Goal: Information Seeking & Learning: Compare options

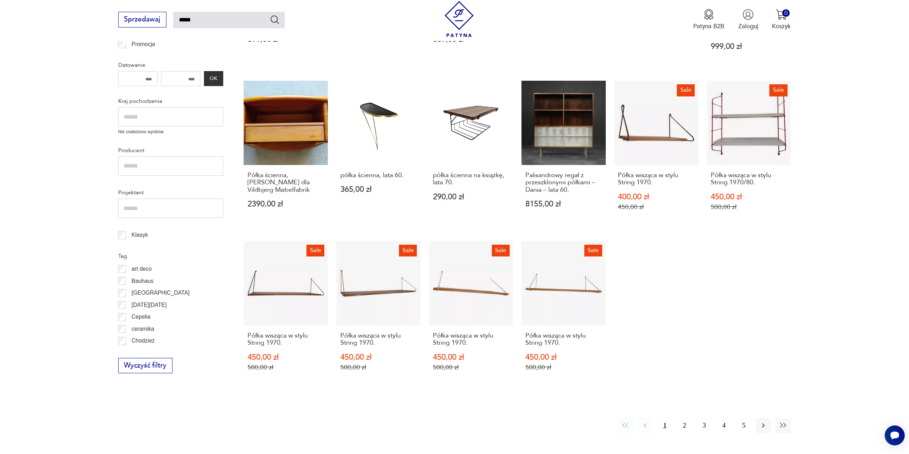
scroll to position [255, 0]
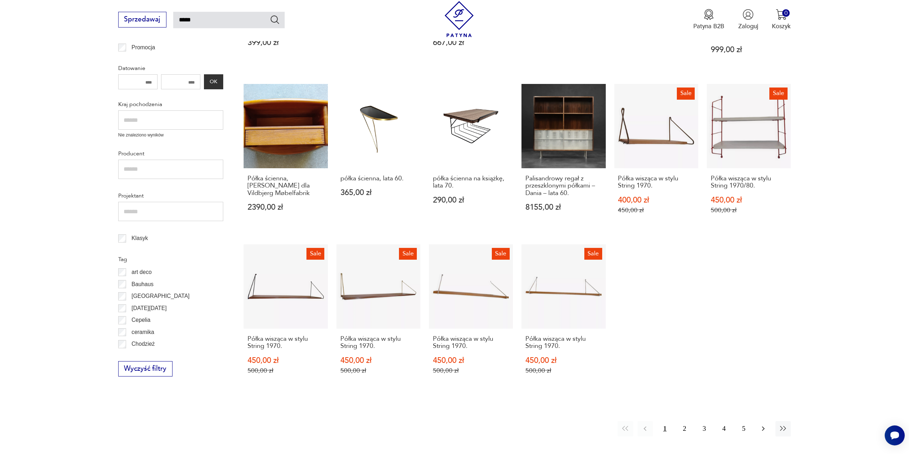
click at [761, 424] on icon "button" at bounding box center [763, 428] width 9 height 9
click at [762, 427] on icon "button" at bounding box center [763, 429] width 3 height 5
drag, startPoint x: 762, startPoint y: 423, endPoint x: 870, endPoint y: 130, distance: 312.2
click at [870, 130] on section "Filtruj produkty Meble (71) Dekoracje (2) Pozostałe (2) Cena MIN MAX OK Promocj…" at bounding box center [454, 185] width 909 height 585
click at [764, 424] on icon "button" at bounding box center [763, 428] width 9 height 9
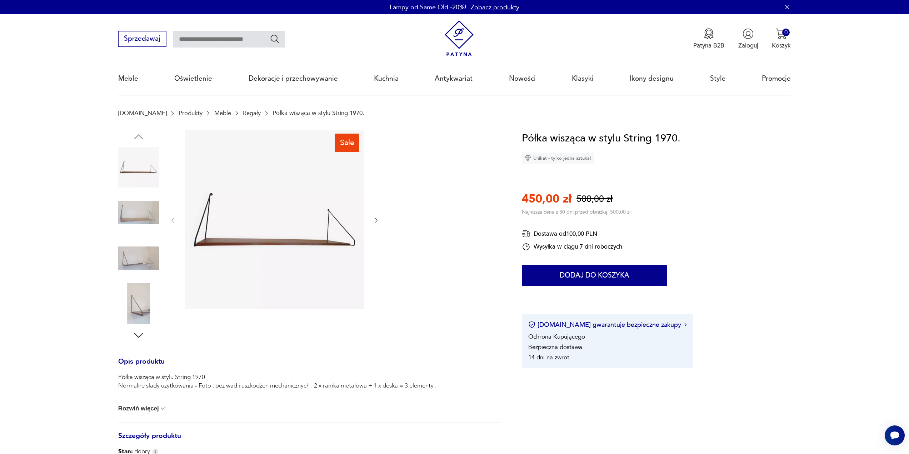
click at [132, 212] on img at bounding box center [138, 212] width 41 height 41
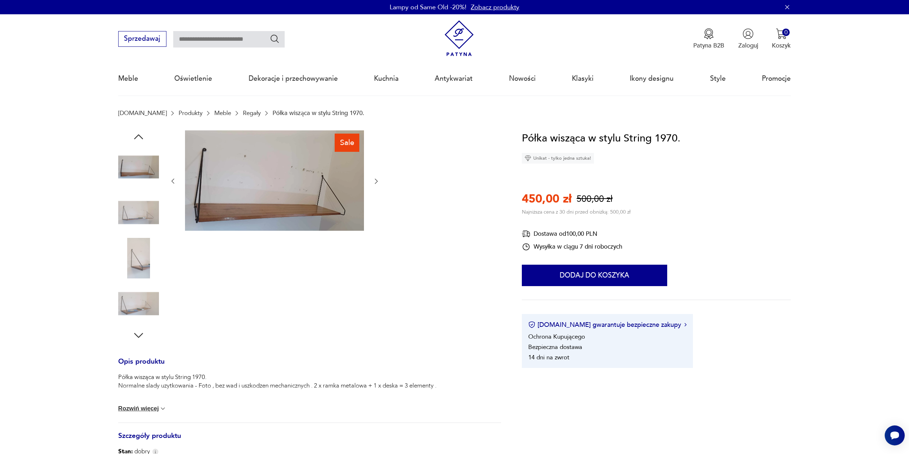
click at [137, 247] on img at bounding box center [138, 258] width 41 height 41
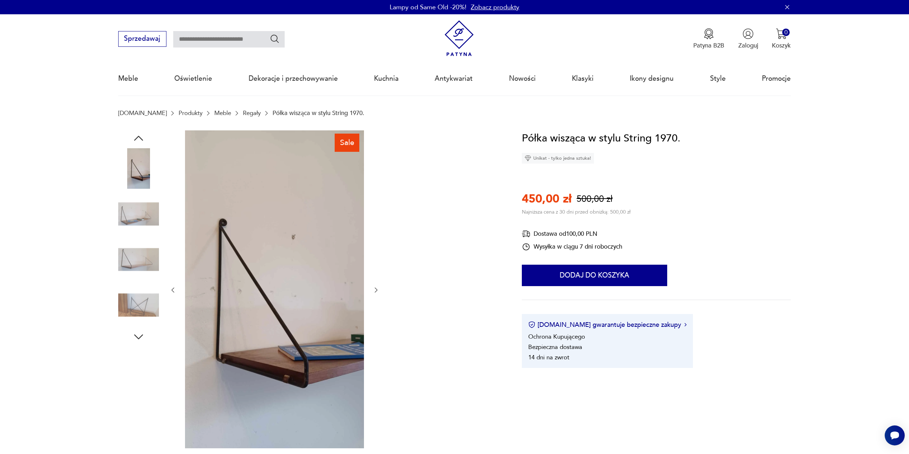
click at [137, 302] on img at bounding box center [138, 305] width 41 height 41
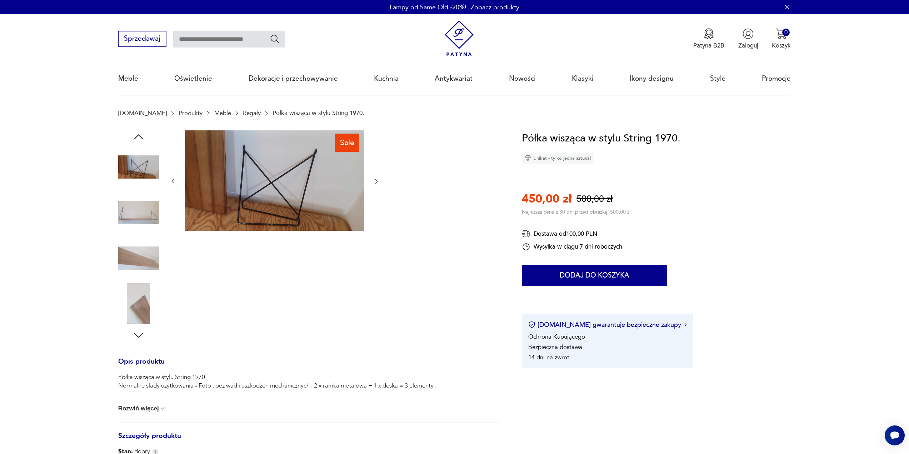
click at [137, 302] on img at bounding box center [138, 303] width 41 height 41
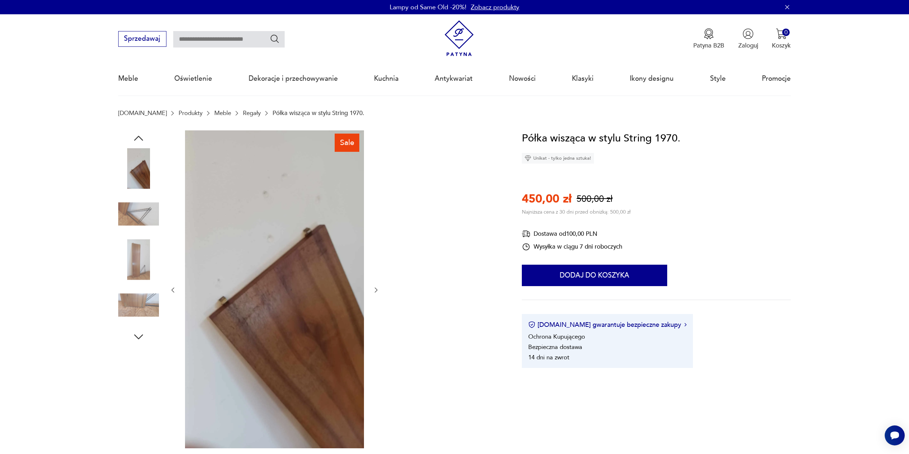
click at [140, 307] on img at bounding box center [138, 305] width 41 height 41
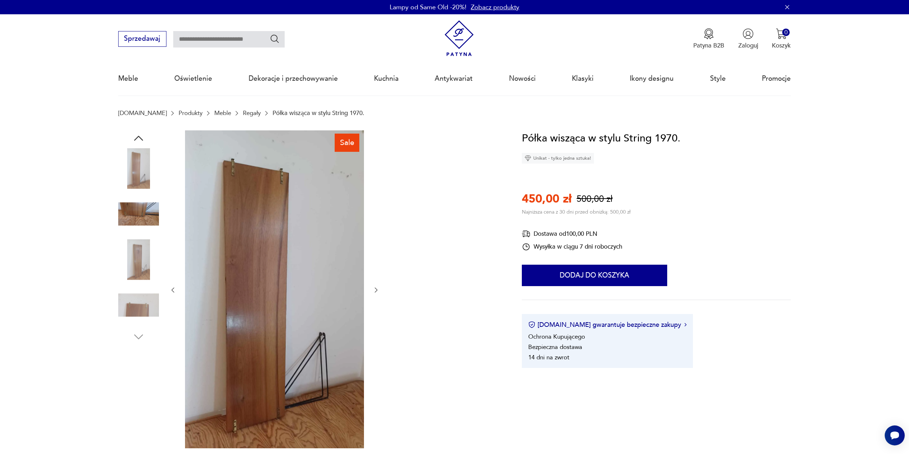
click at [140, 307] on img at bounding box center [138, 305] width 41 height 41
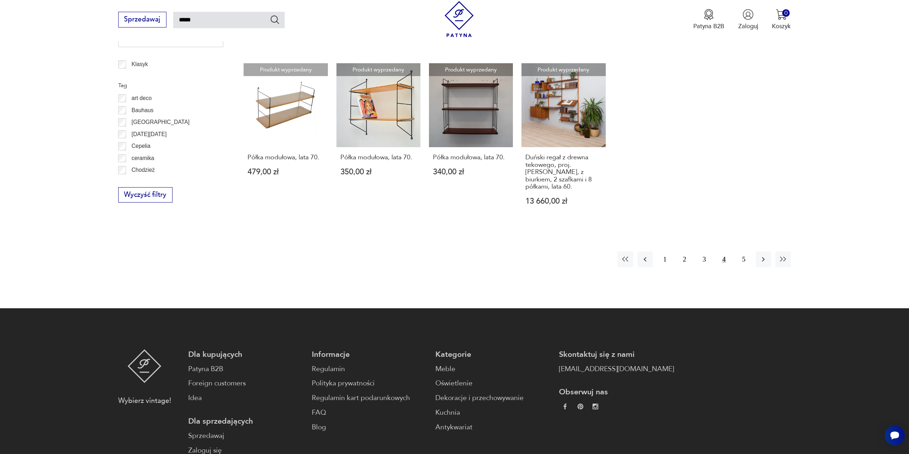
scroll to position [442, 0]
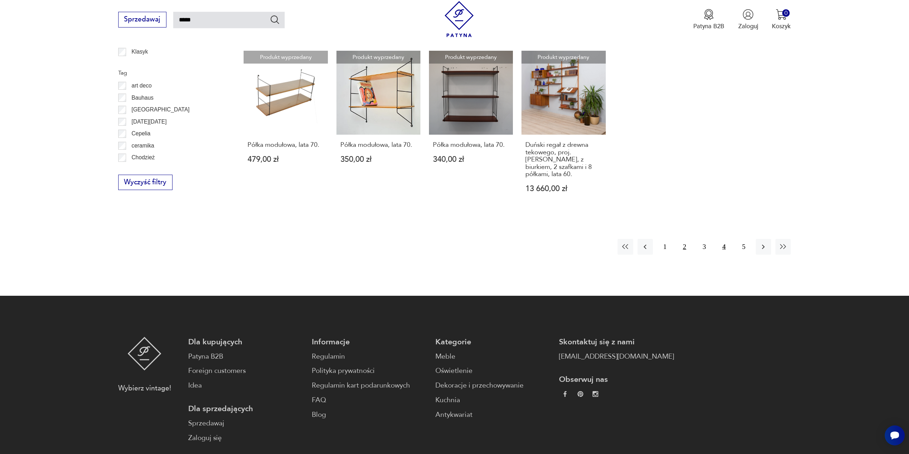
click at [685, 243] on button "2" at bounding box center [684, 246] width 15 height 15
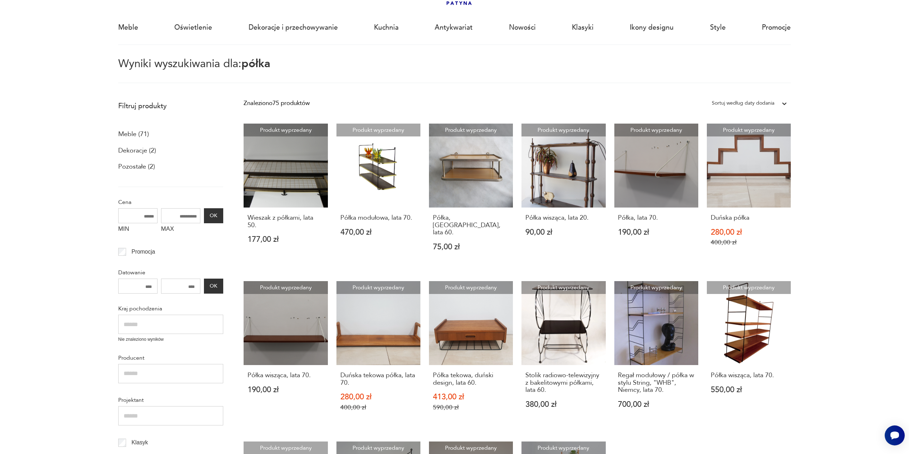
scroll to position [41, 0]
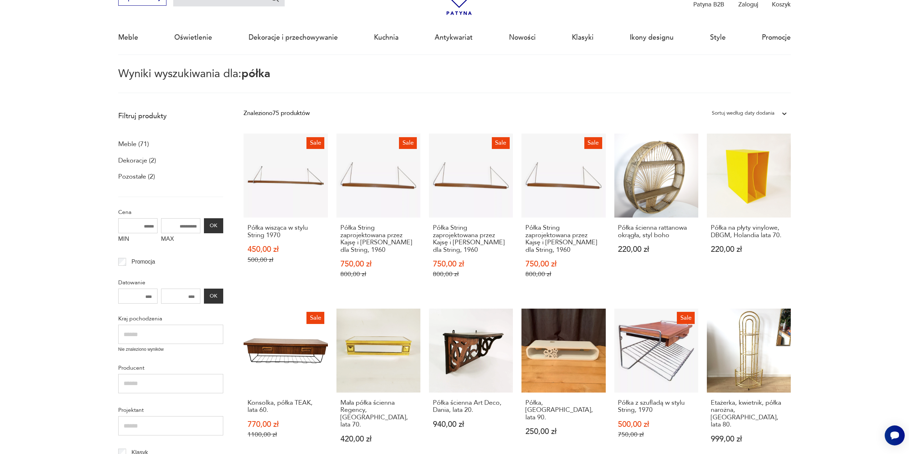
click at [839, 63] on body "Cenimy prywatność użytkowników Używamy plików cookie, aby poprawić jakość przeg…" at bounding box center [454, 458] width 909 height 998
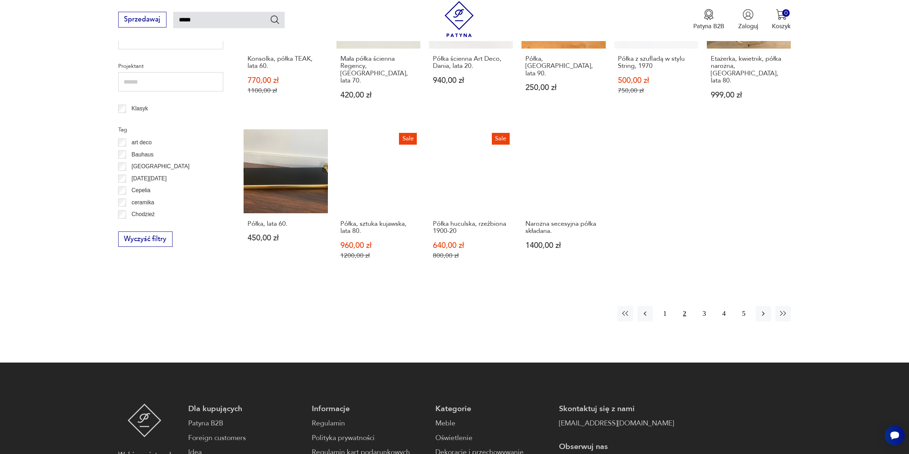
scroll to position [434, 0]
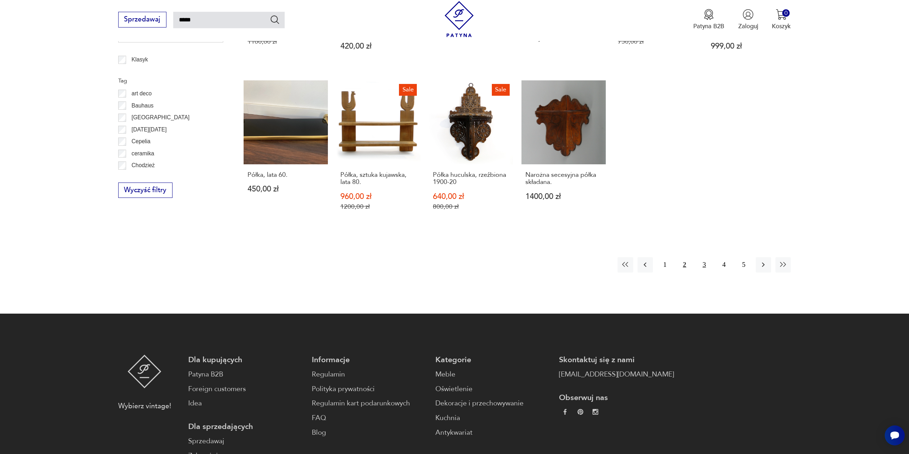
drag, startPoint x: 704, startPoint y: 260, endPoint x: 708, endPoint y: 255, distance: 6.1
click at [704, 260] on button "3" at bounding box center [704, 264] width 15 height 15
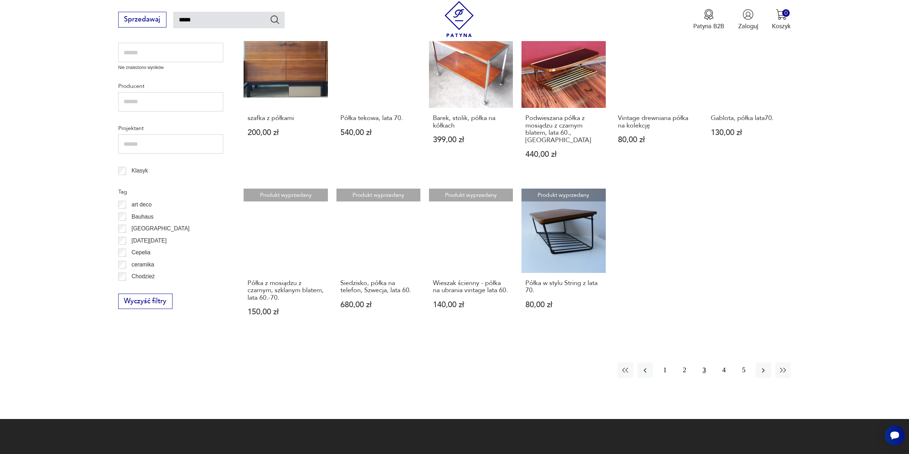
scroll to position [327, 0]
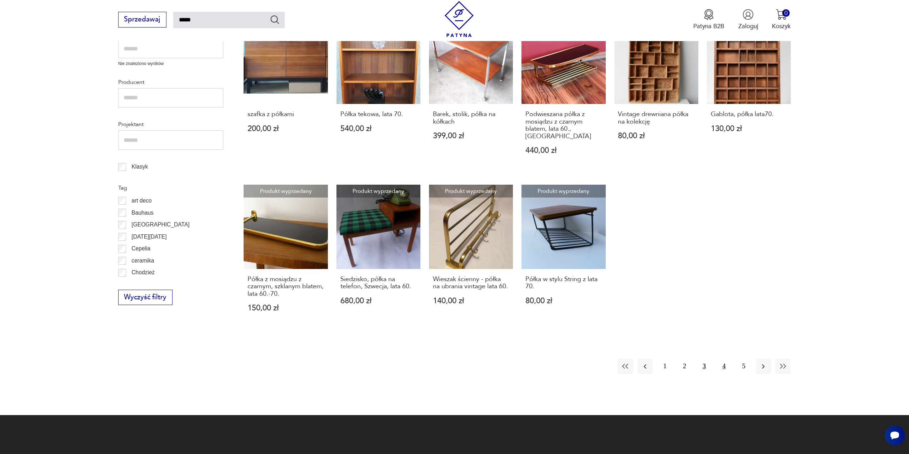
click at [723, 362] on button "4" at bounding box center [723, 366] width 15 height 15
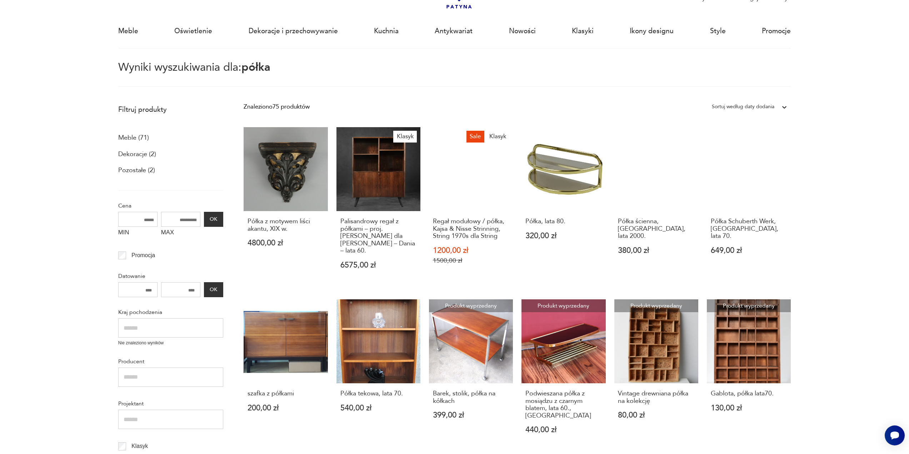
scroll to position [41, 0]
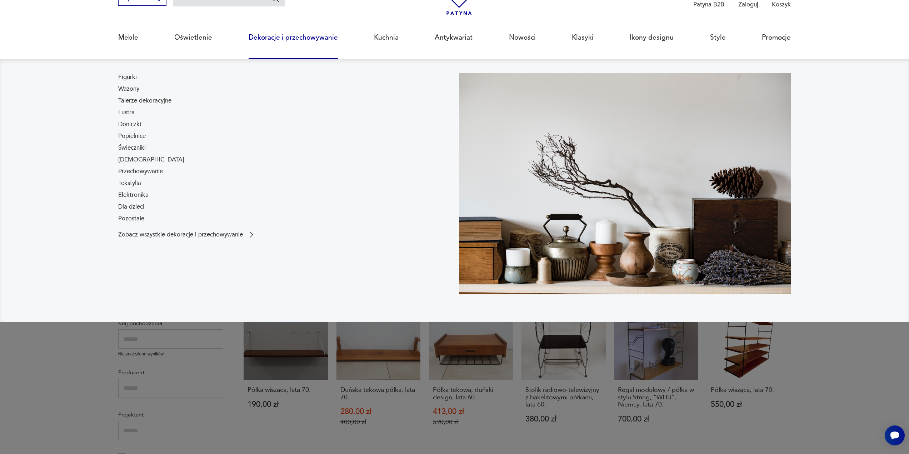
click at [287, 41] on link "Dekoracje i przechowywanie" at bounding box center [293, 37] width 89 height 33
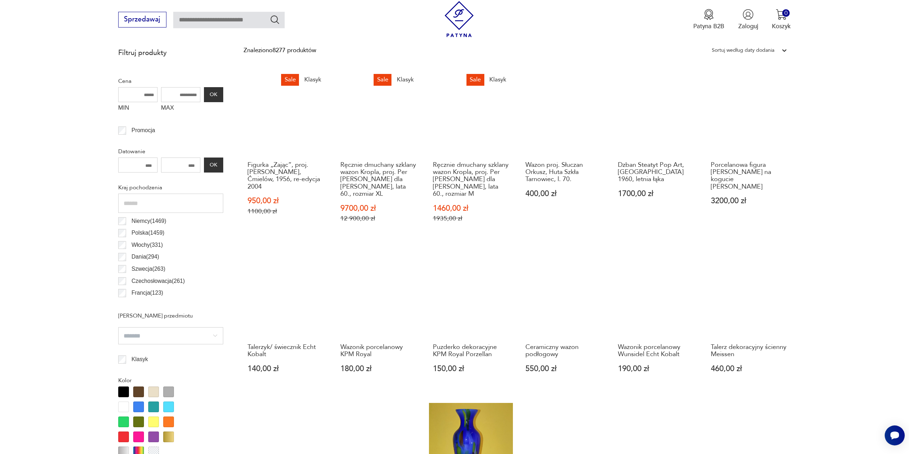
scroll to position [392, 0]
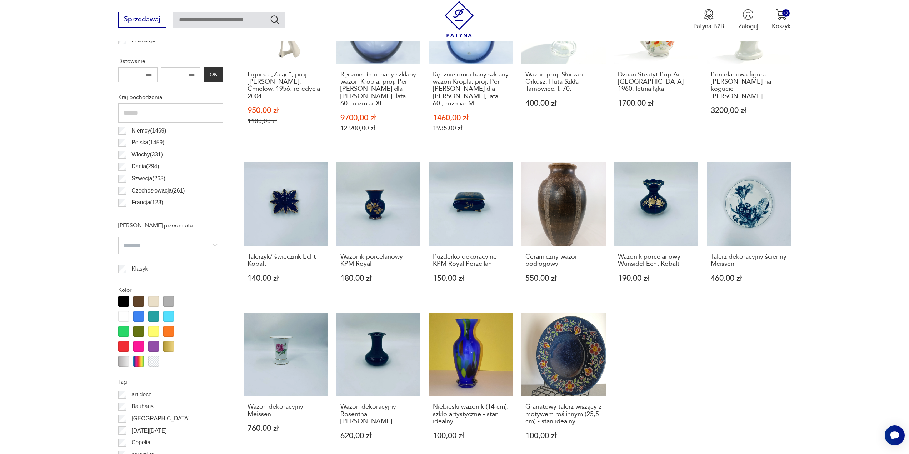
click at [155, 296] on div at bounding box center [153, 301] width 11 height 11
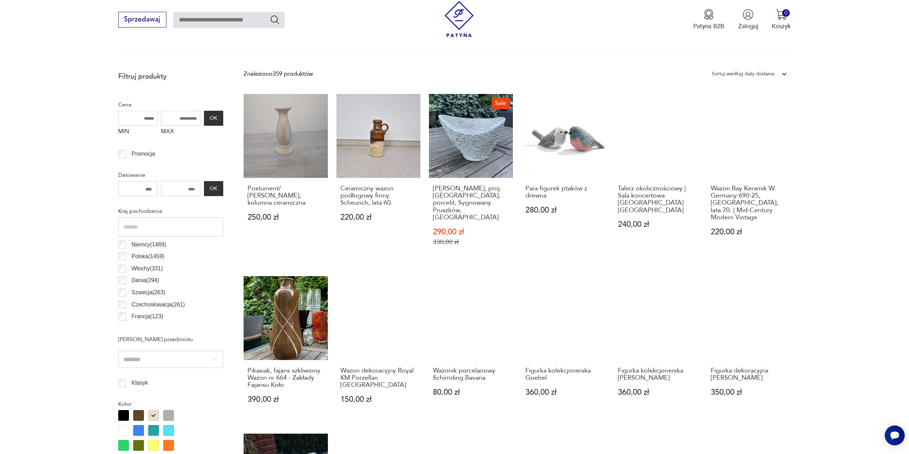
scroll to position [462, 0]
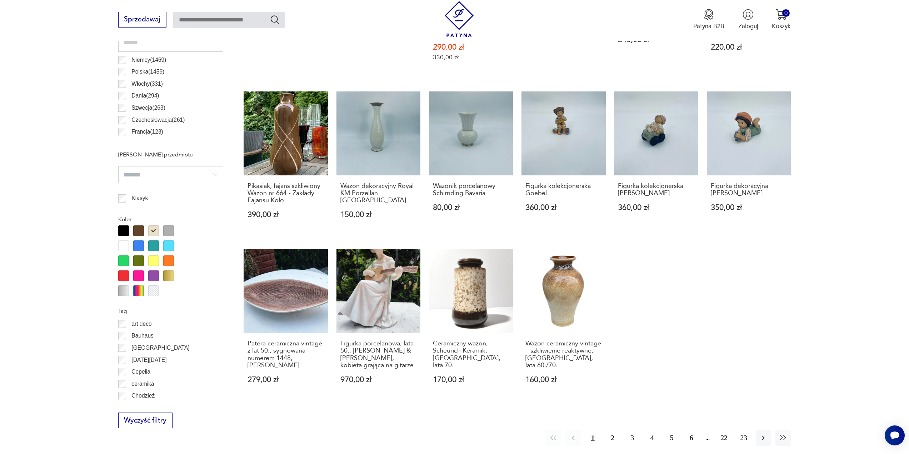
click at [121, 225] on div at bounding box center [123, 230] width 11 height 11
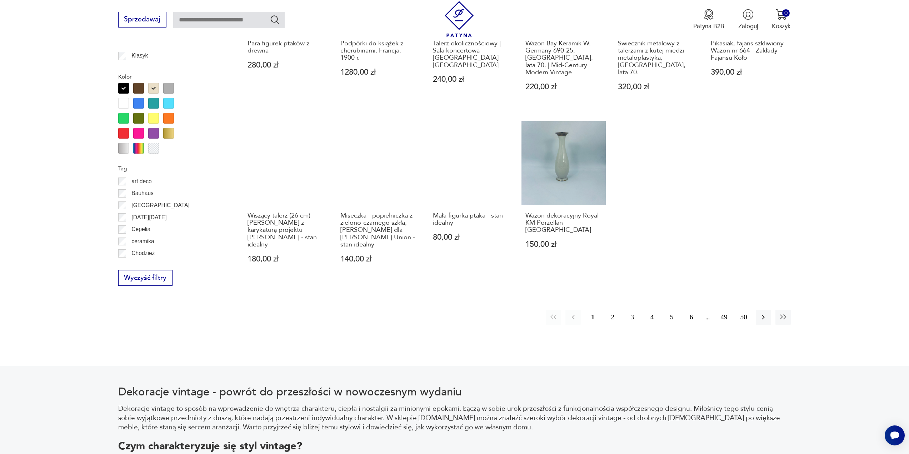
scroll to position [605, 0]
